Goal: Task Accomplishment & Management: Use online tool/utility

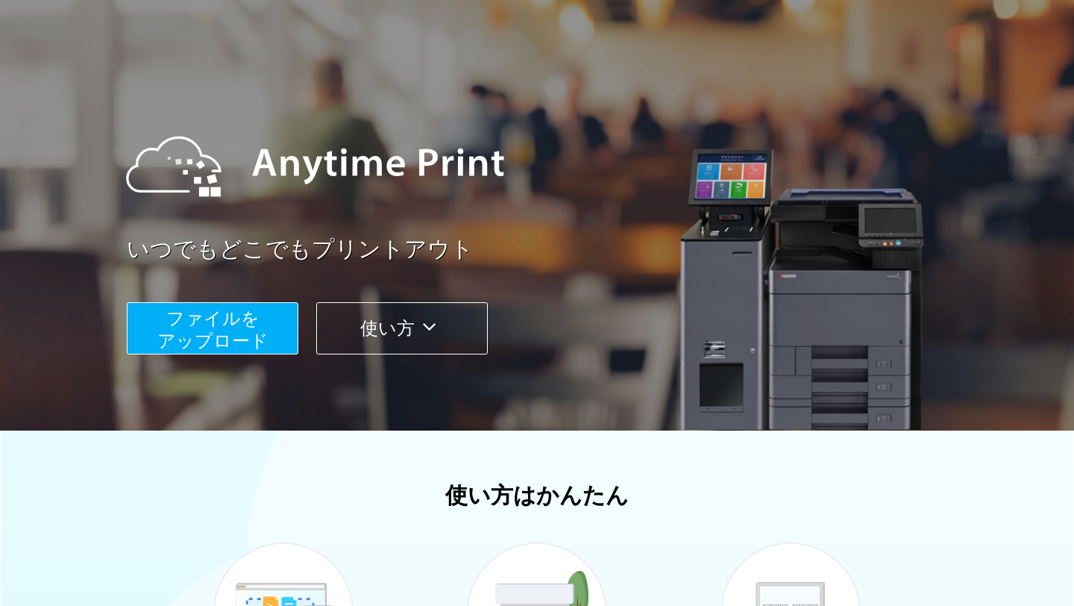
click at [248, 330] on button "ファイルを ​​アップロード" at bounding box center [213, 328] width 172 height 52
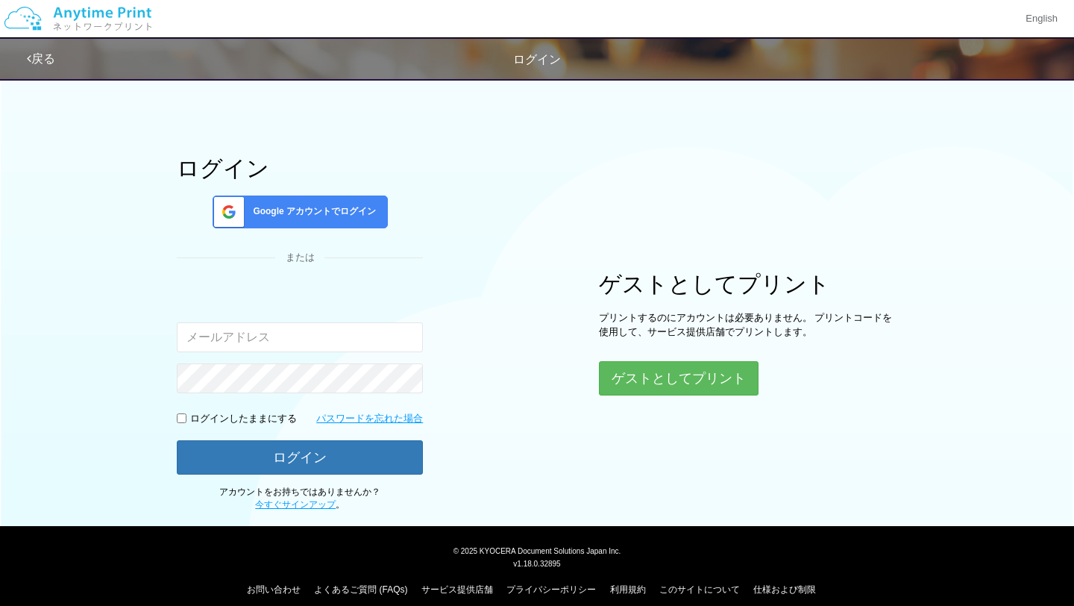
scroll to position [34, 0]
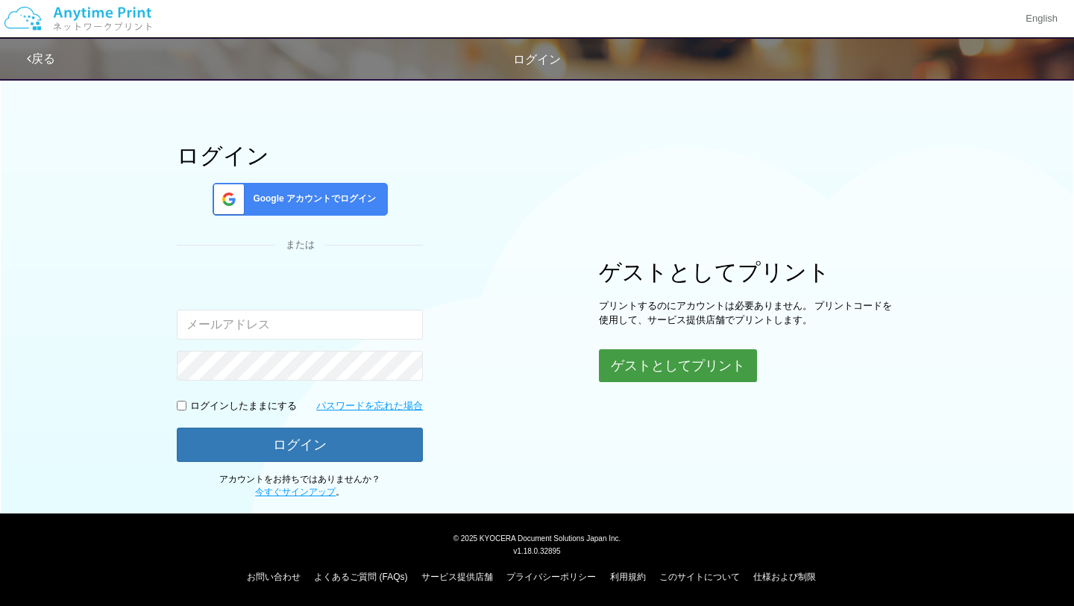
click at [676, 370] on button "ゲストとしてプリント" at bounding box center [678, 365] width 158 height 33
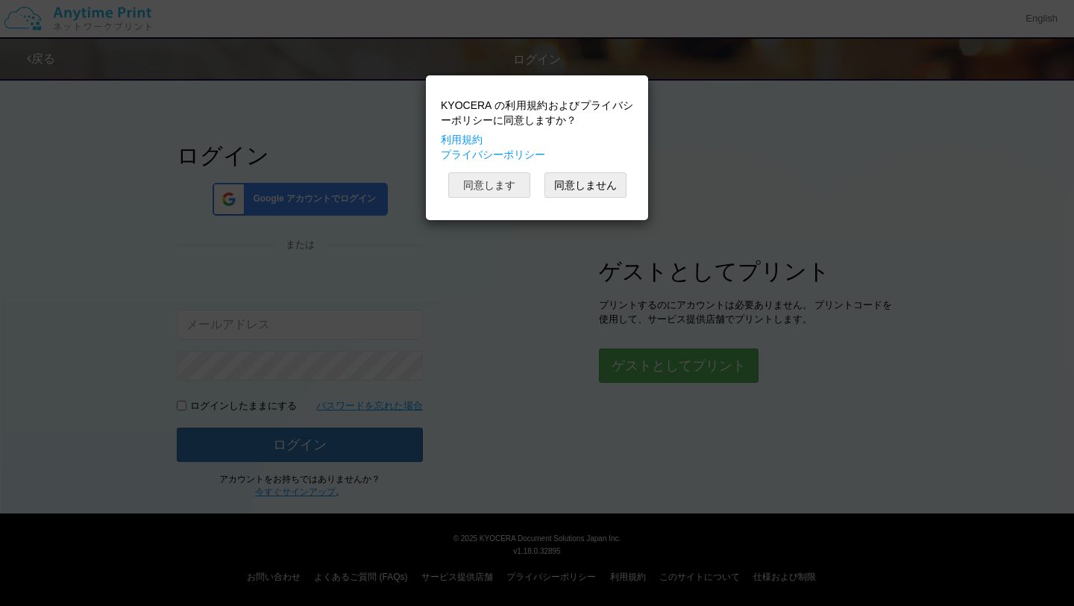
click at [511, 191] on button "同意します" at bounding box center [489, 184] width 82 height 25
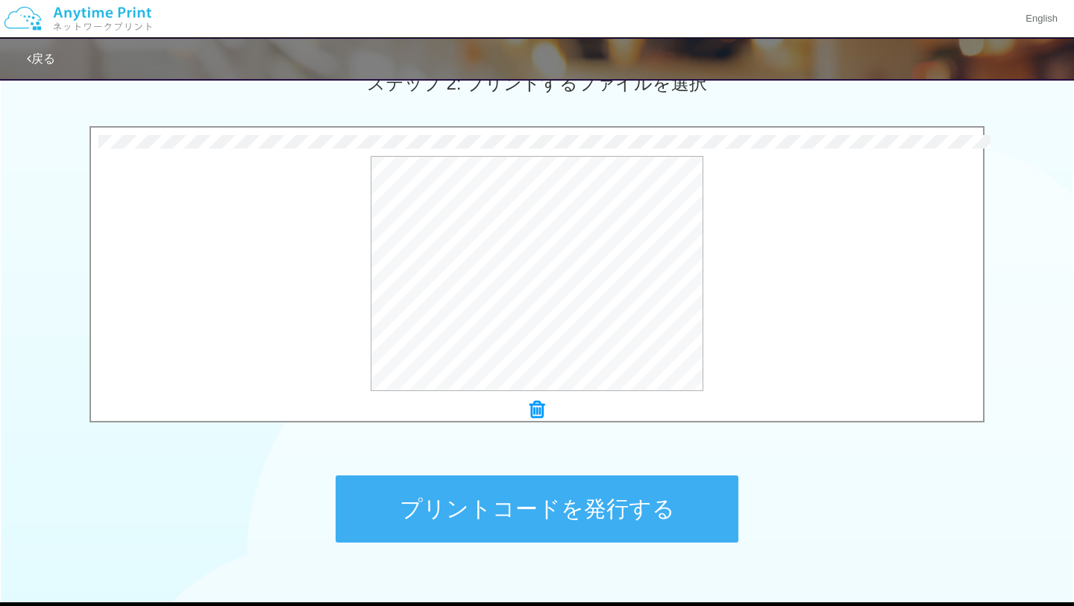
scroll to position [447, 0]
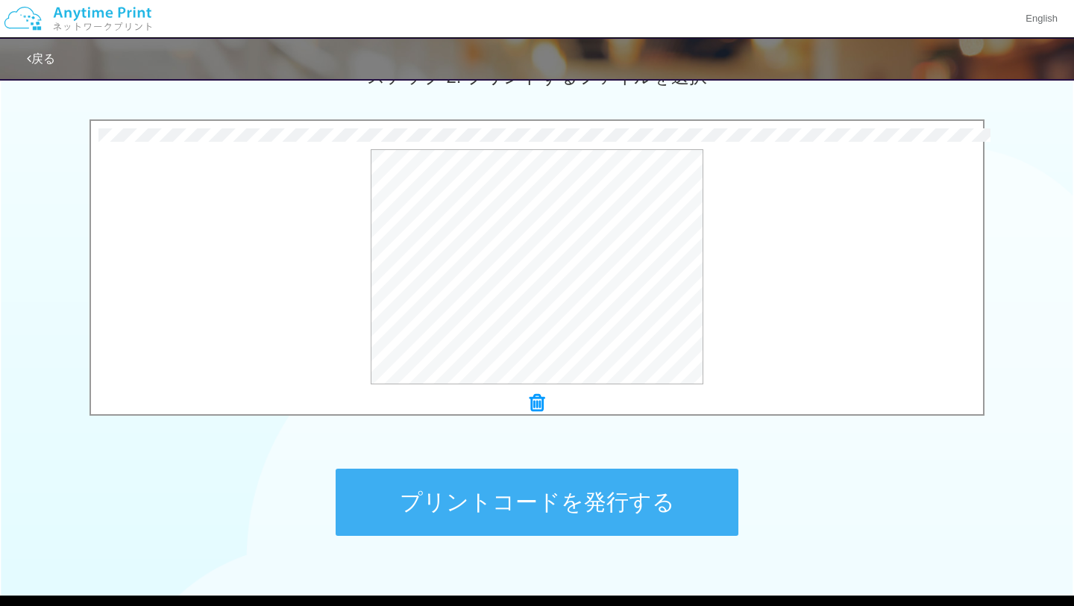
click at [524, 487] on button "プリントコードを発行する" at bounding box center [537, 501] width 403 height 67
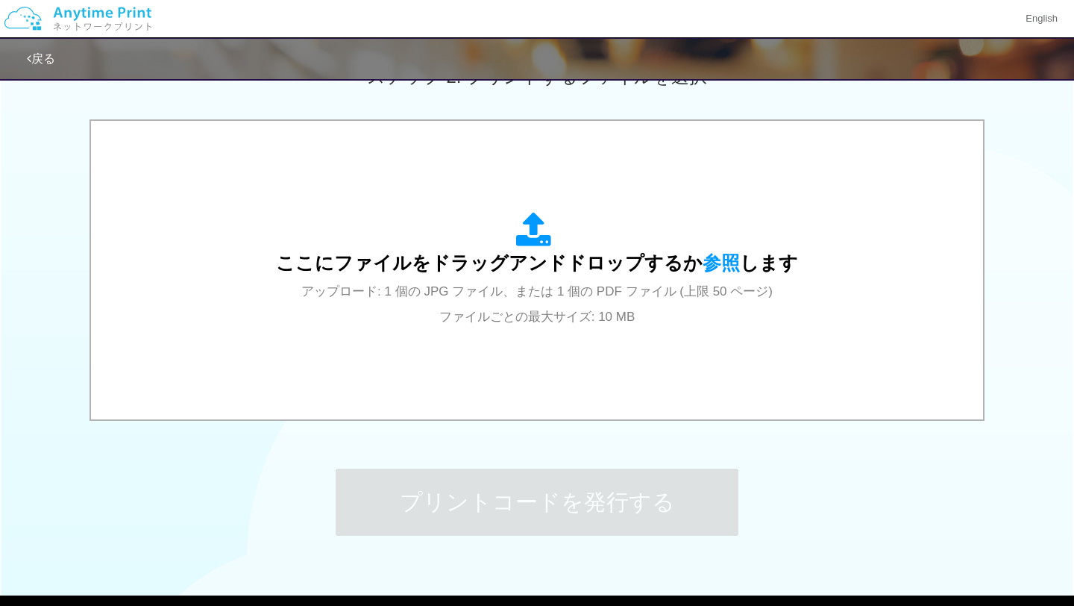
scroll to position [0, 0]
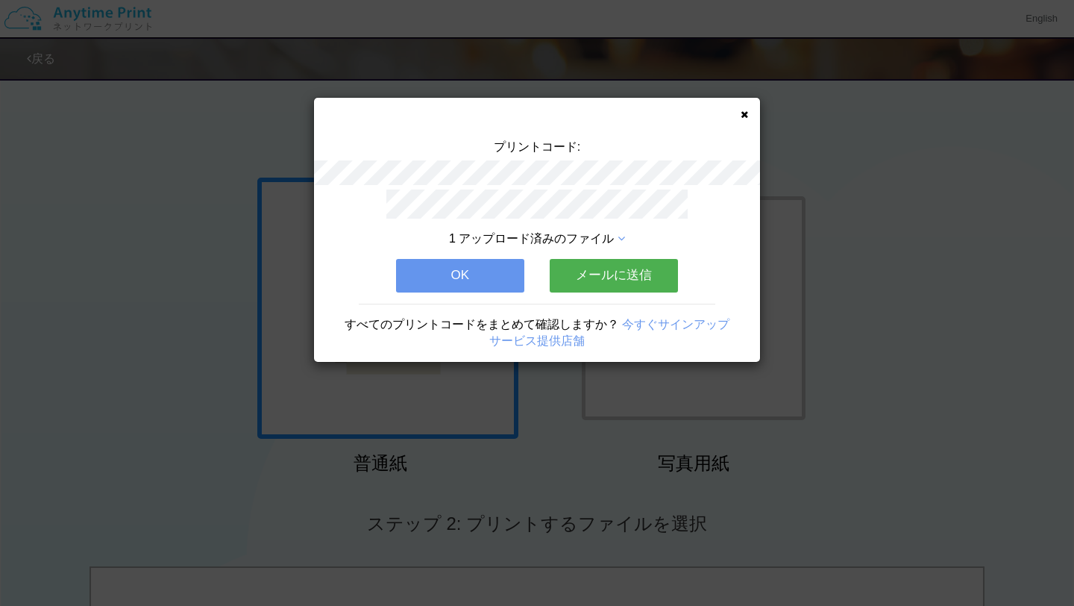
click at [478, 185] on div "プリントコード:" at bounding box center [537, 164] width 446 height 51
drag, startPoint x: 481, startPoint y: 142, endPoint x: 698, endPoint y: 198, distance: 224.3
click at [698, 198] on div "プリントコード: 1 アップロード済みのファイル OK メールに送信 すべてのプリントコードをまとめて確認しますか？ 今すぐサインアップ サービス提供店舗" at bounding box center [537, 230] width 446 height 264
copy div "プリントコード:"
